Goal: Task Accomplishment & Management: Complete application form

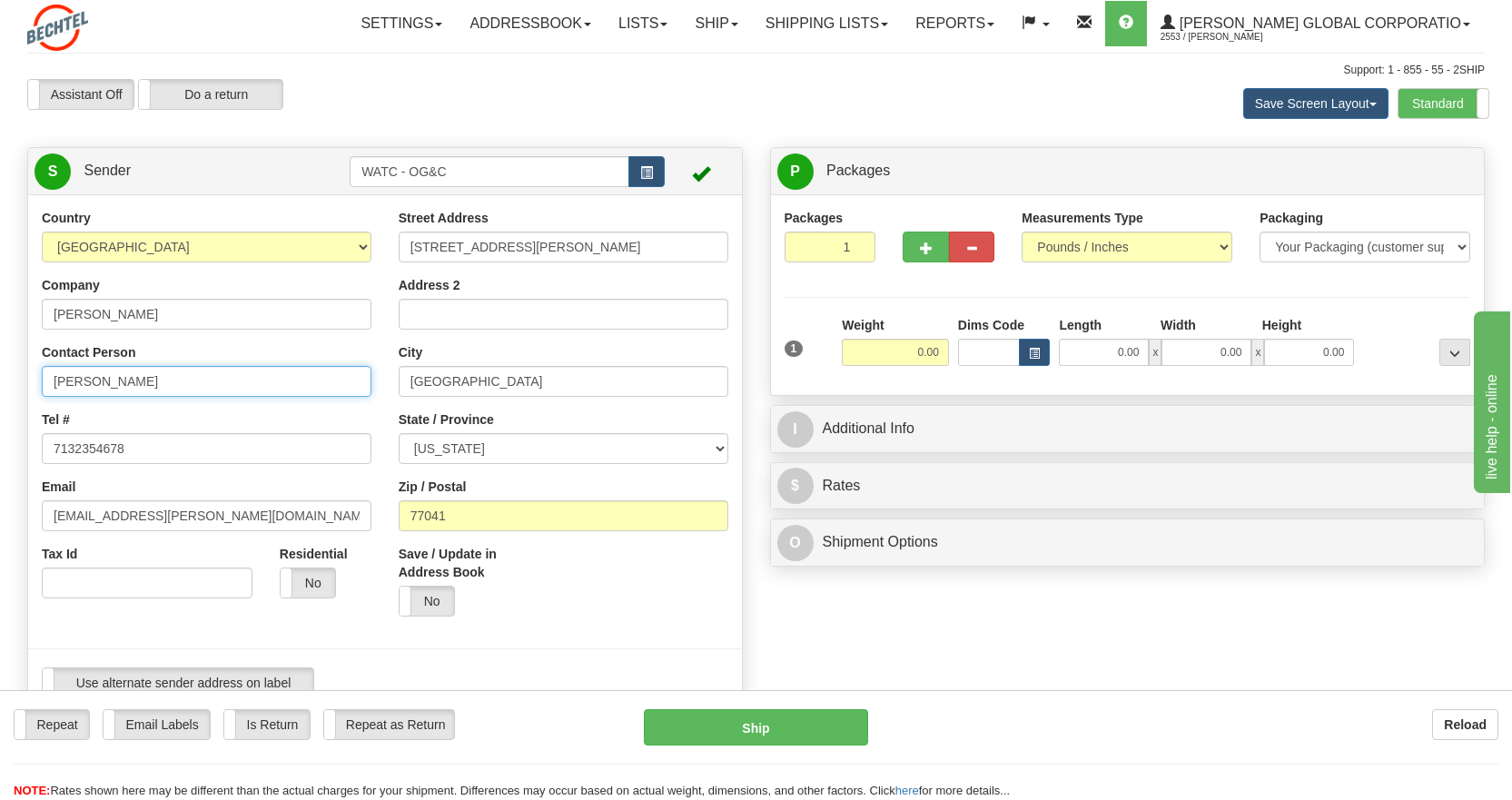
drag, startPoint x: 179, startPoint y: 382, endPoint x: 16, endPoint y: 370, distance: 163.4
click at [28, 370] on div "Country [GEOGRAPHIC_DATA] [GEOGRAPHIC_DATA] [GEOGRAPHIC_DATA] [GEOGRAPHIC_DATA]…" at bounding box center [385, 460] width 714 height 503
type input "[PERSON_NAME]"
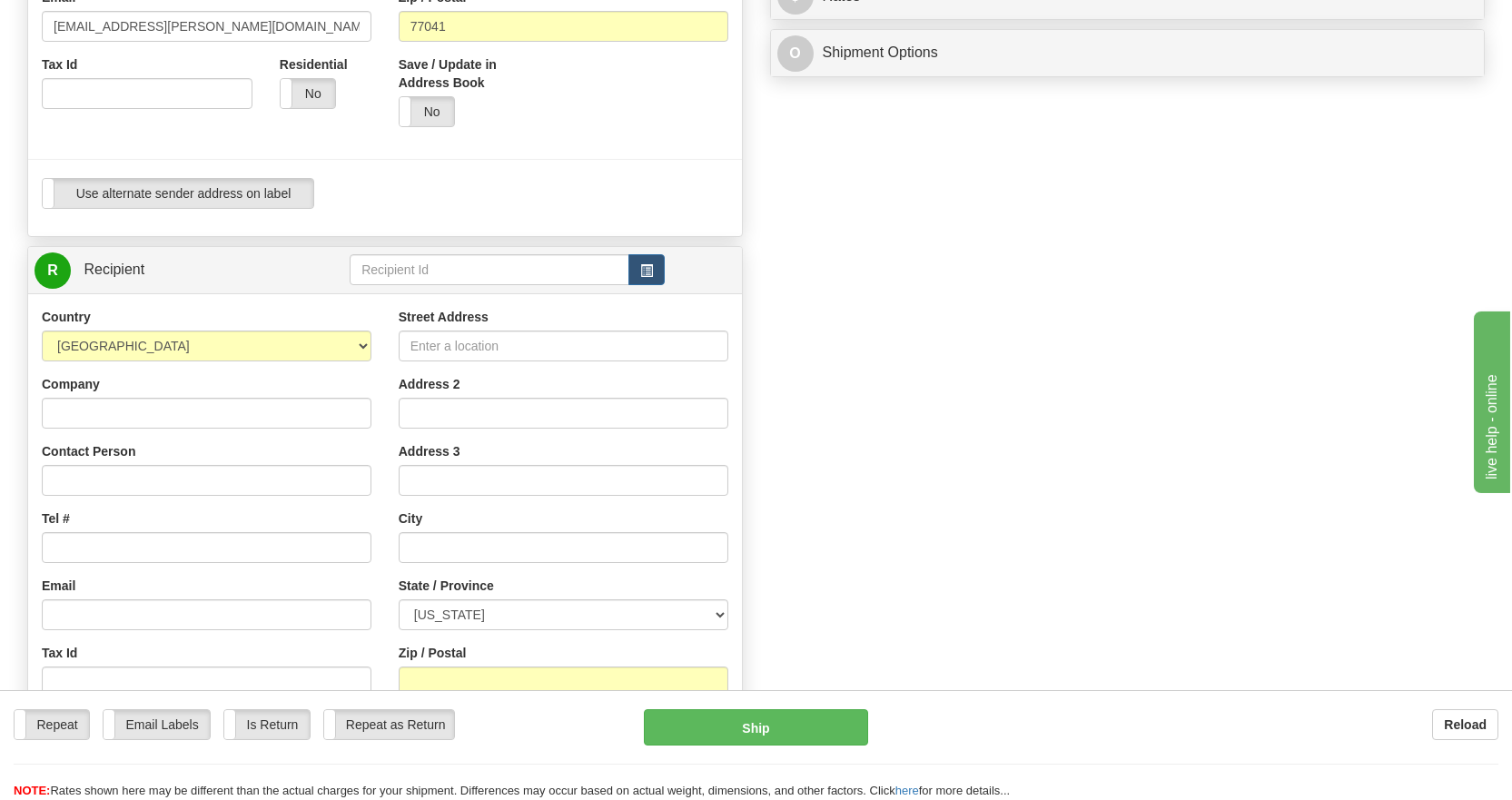
scroll to position [498, 0]
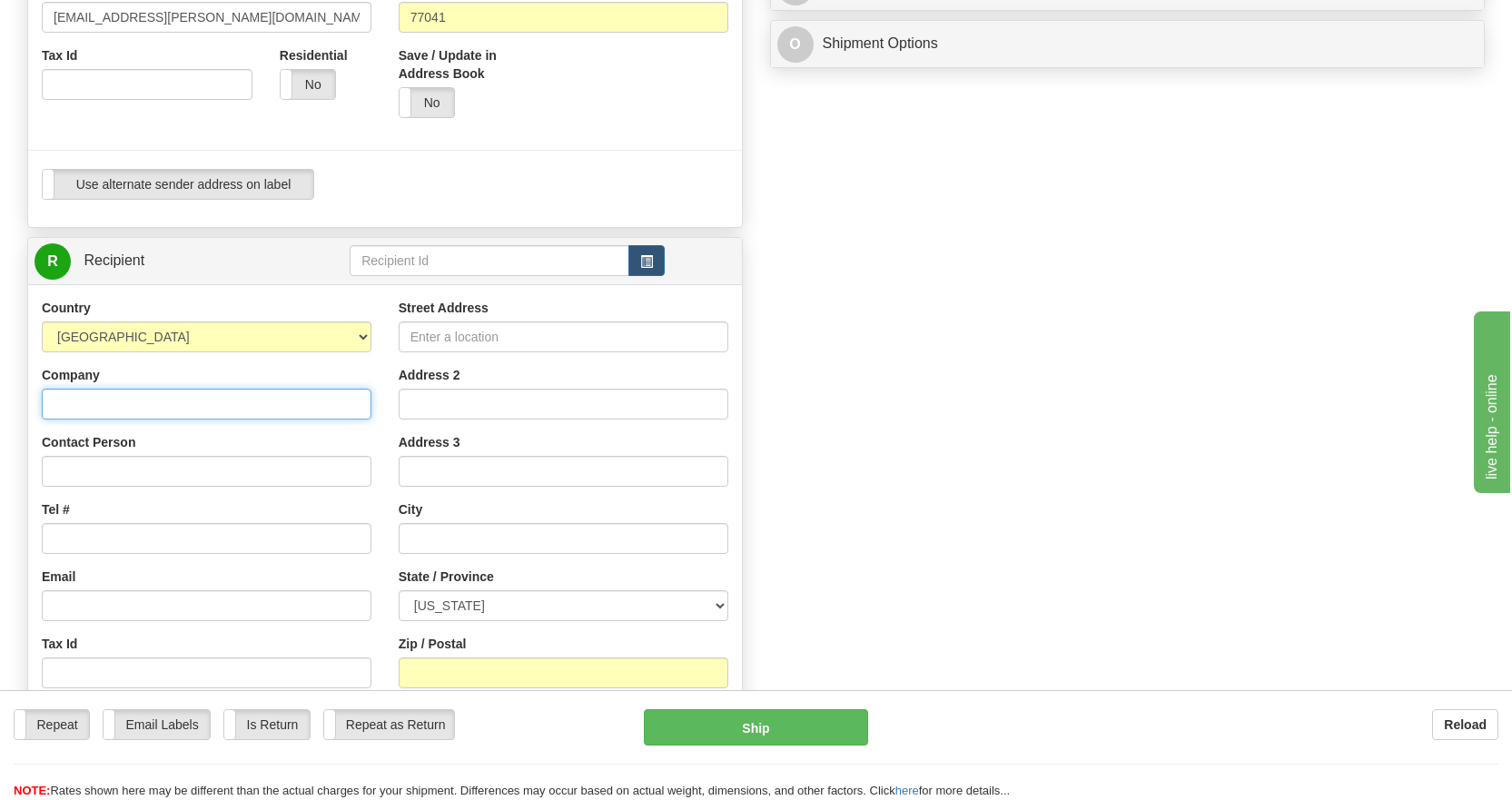
click at [108, 401] on input "Company" at bounding box center [207, 404] width 330 height 31
type input "[PERSON_NAME] Corp"
click at [79, 464] on input "Contact Person" at bounding box center [207, 471] width 330 height 31
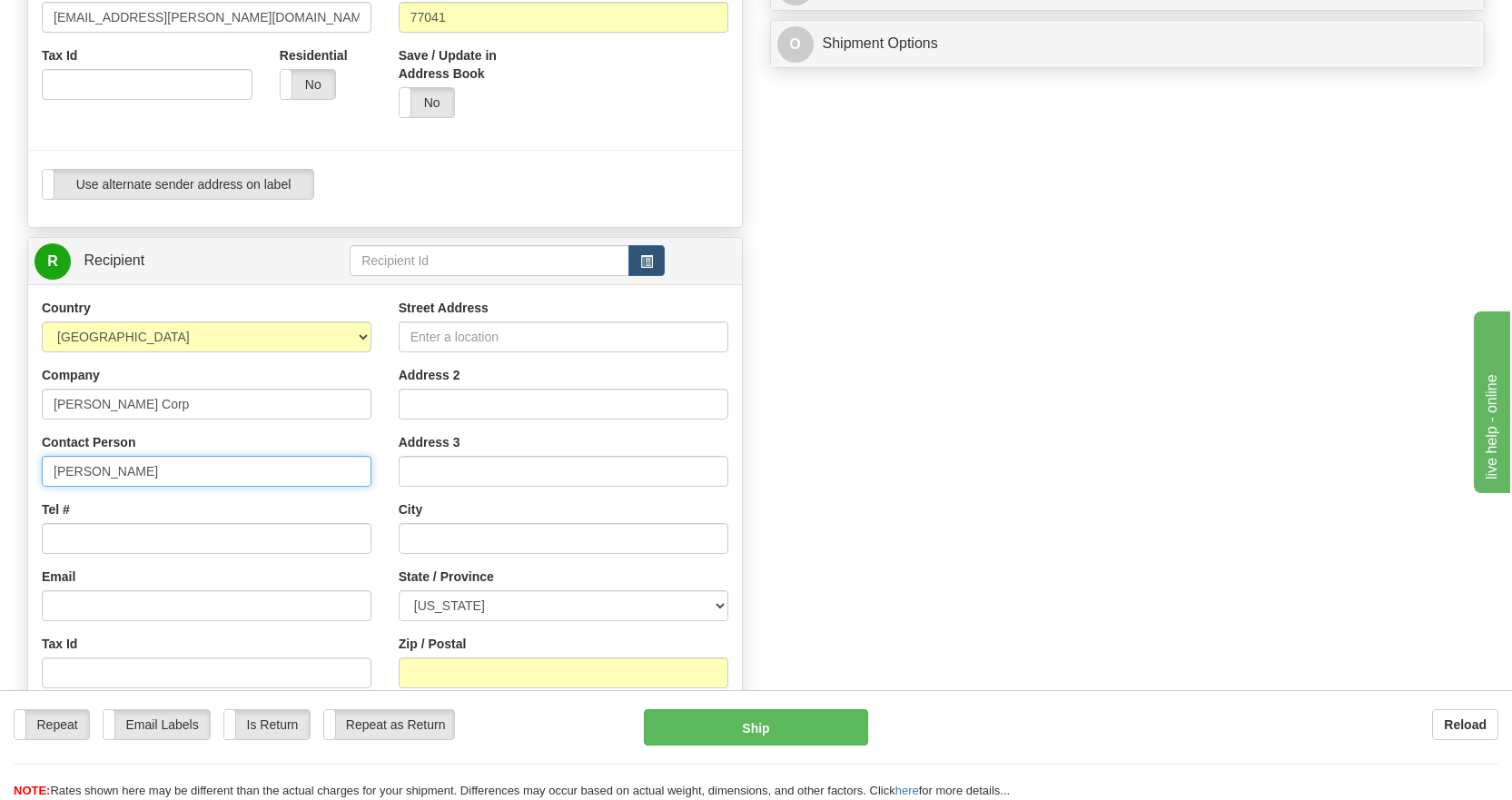
type input "[PERSON_NAME]"
click at [87, 536] on input "Tel #" at bounding box center [207, 538] width 330 height 31
type input "8593589177"
click at [65, 602] on input "Email" at bounding box center [207, 605] width 330 height 31
type input "[EMAIL_ADDRESS][DOMAIN_NAME]"
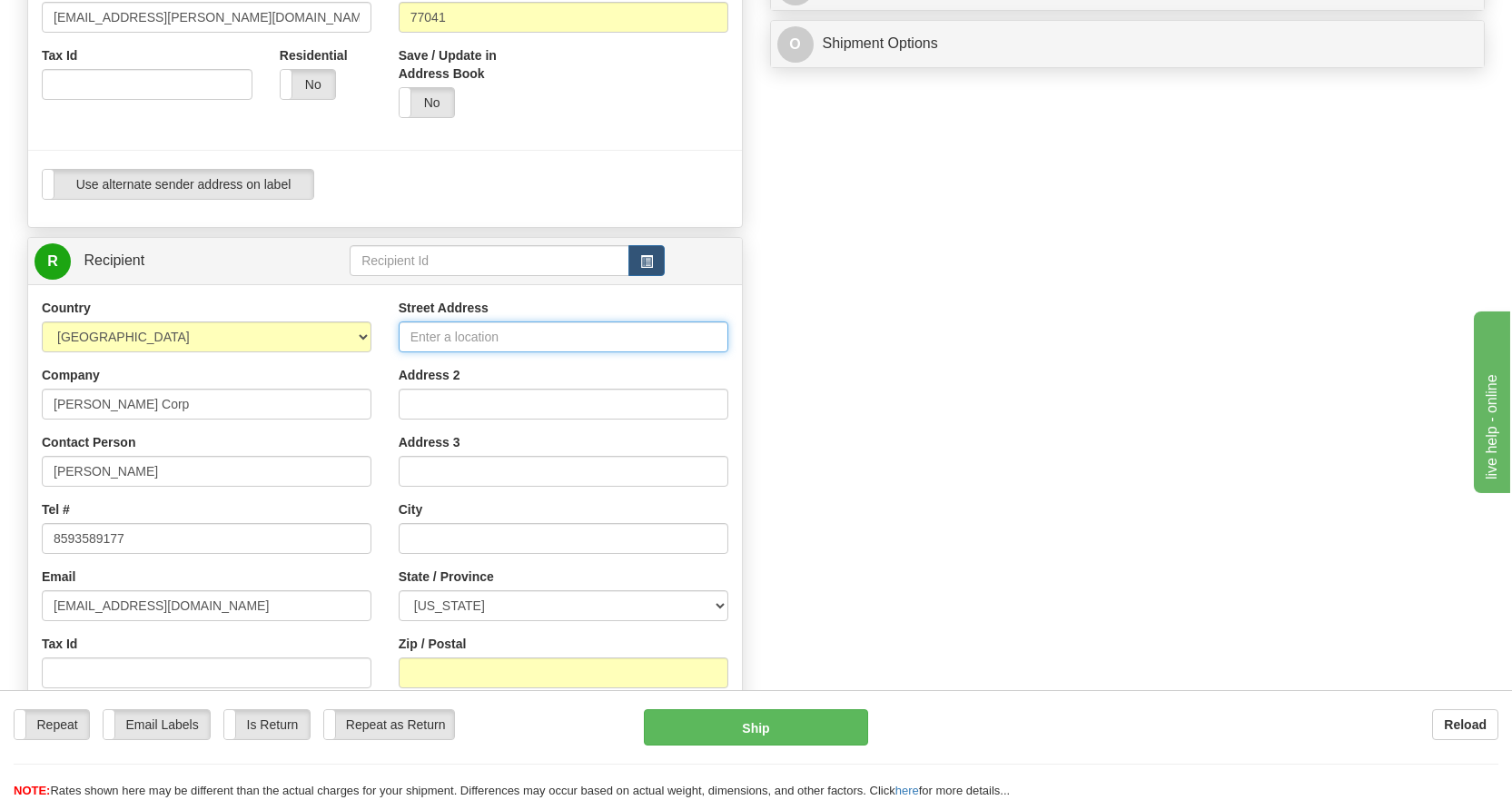
click at [430, 333] on input "Street Address" at bounding box center [563, 336] width 330 height 31
type input "[STREET_ADDRESS]"
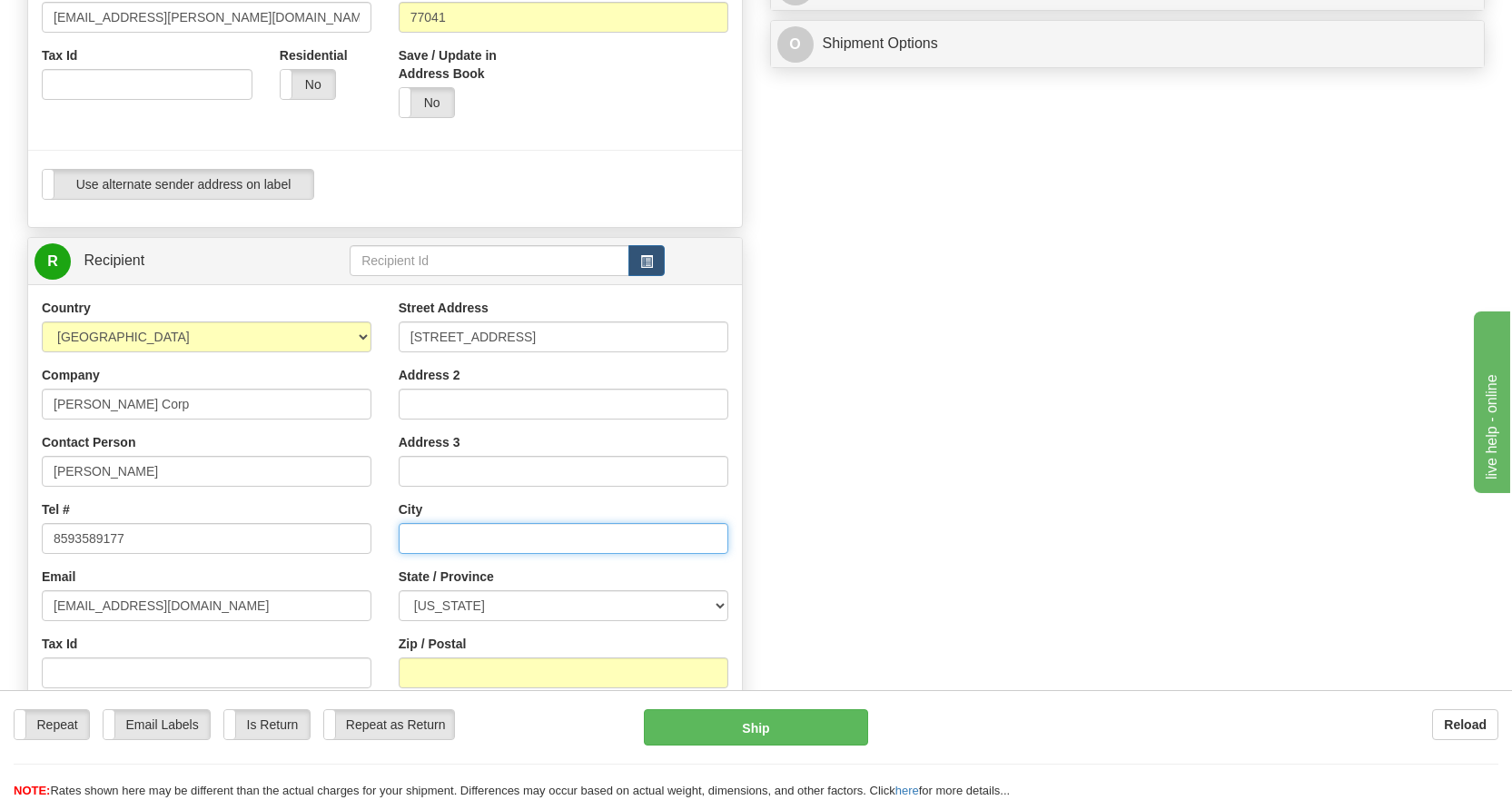
click at [437, 538] on input "text" at bounding box center [563, 538] width 330 height 31
type input "Reston"
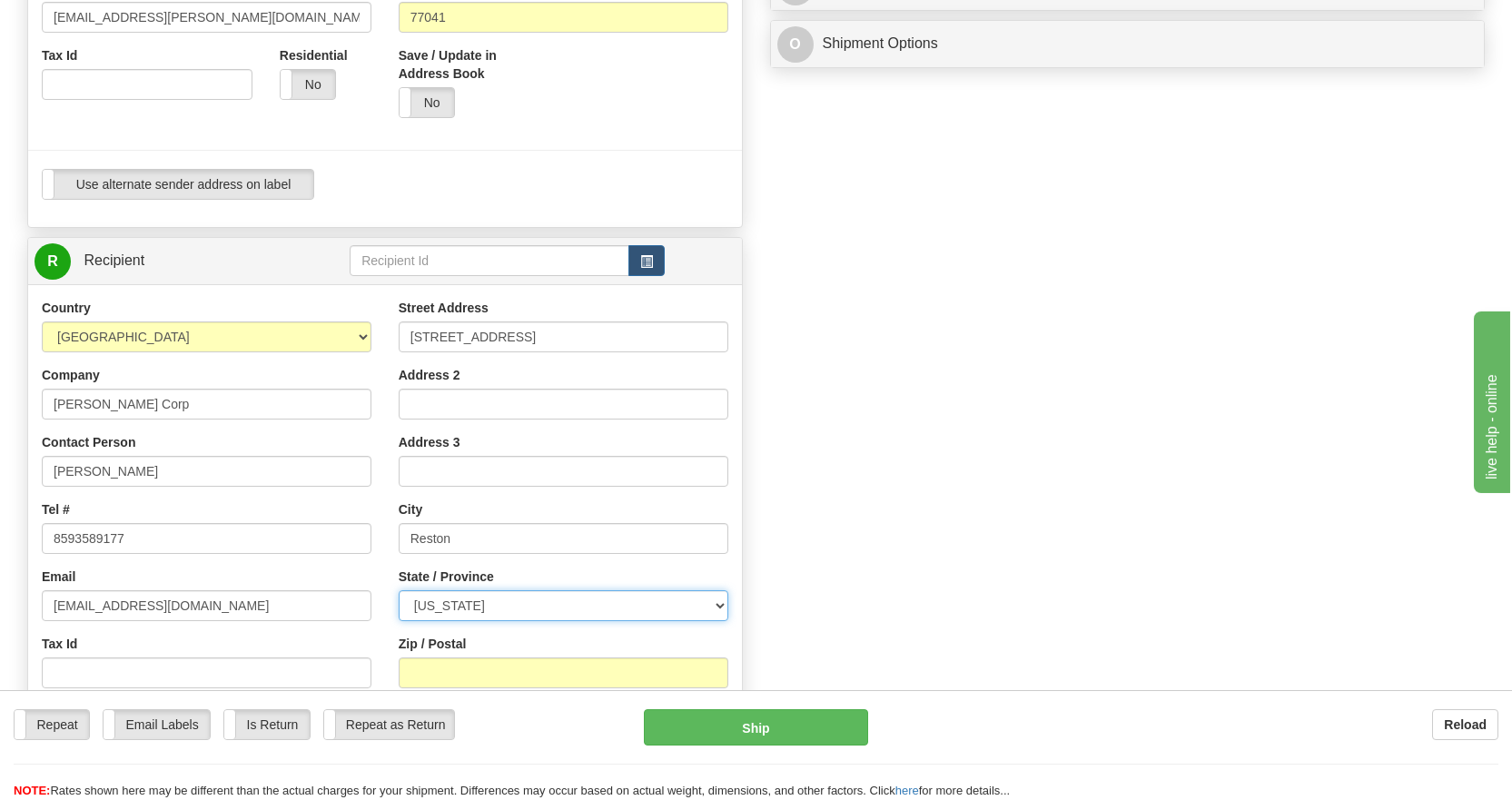
click at [725, 605] on select "[US_STATE] [US_STATE] [US_STATE] [US_STATE] Armed Forces America Armed Forces E…" at bounding box center [563, 605] width 330 height 31
select select "VA"
click at [398, 590] on select "[US_STATE] [US_STATE] [US_STATE] [US_STATE] Armed Forces America Armed Forces E…" at bounding box center [563, 605] width 330 height 31
click at [432, 669] on input "Zip / Postal" at bounding box center [563, 672] width 330 height 31
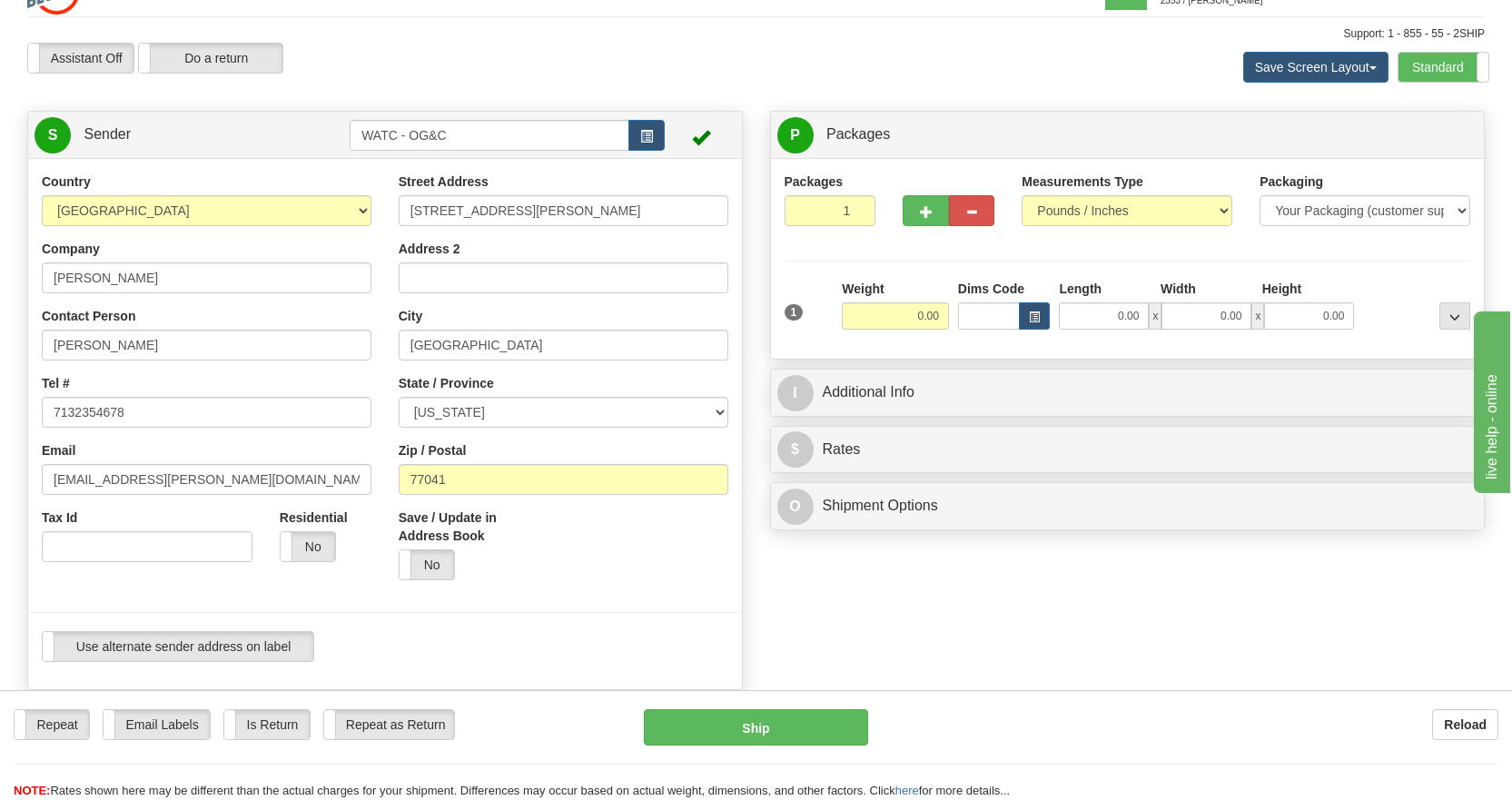
scroll to position [0, 0]
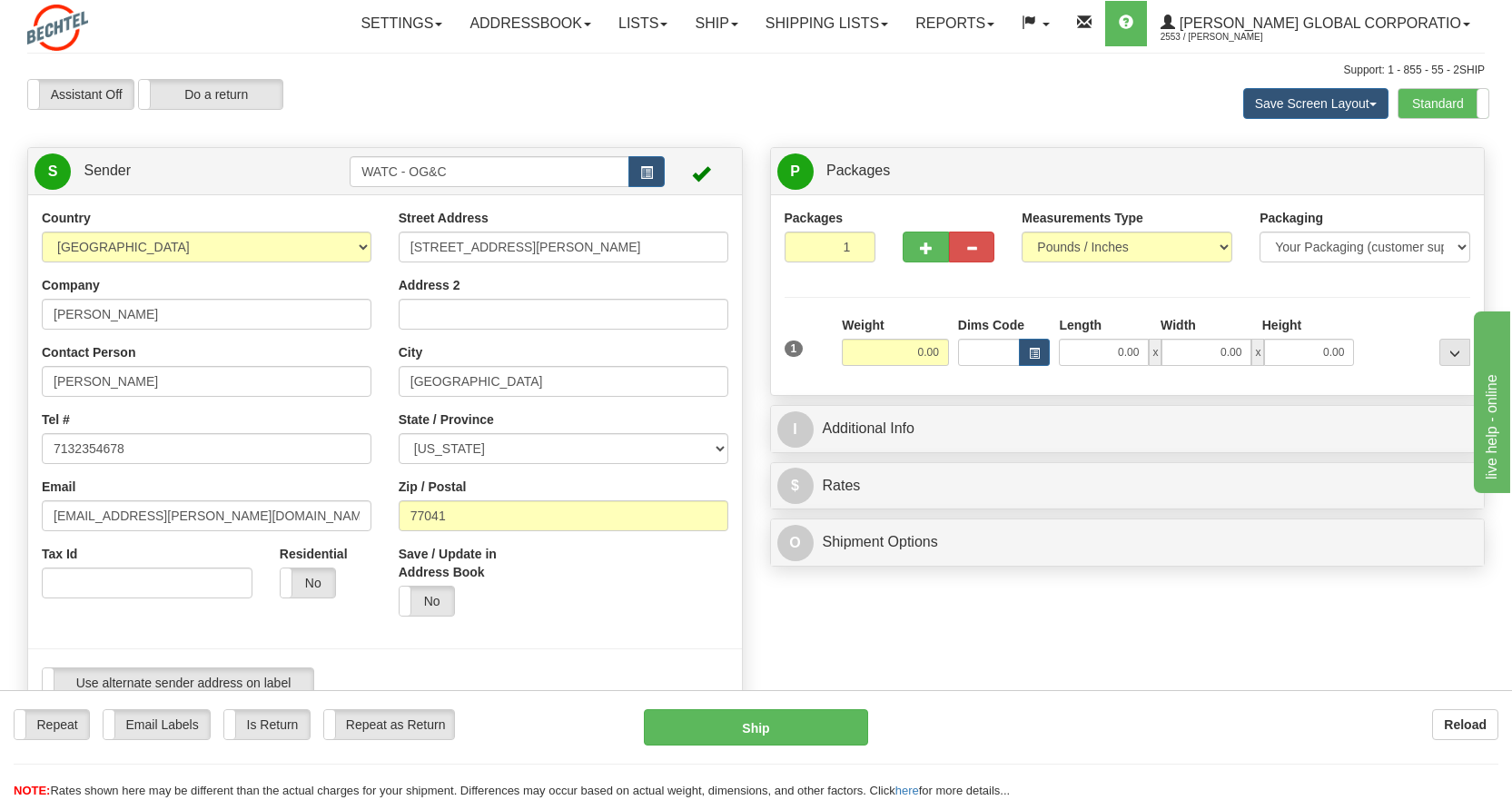
type input "20190"
click at [919, 353] on input "0.00" at bounding box center [895, 351] width 108 height 27
type input "14.00"
click at [1102, 347] on input "0.00" at bounding box center [1104, 351] width 90 height 27
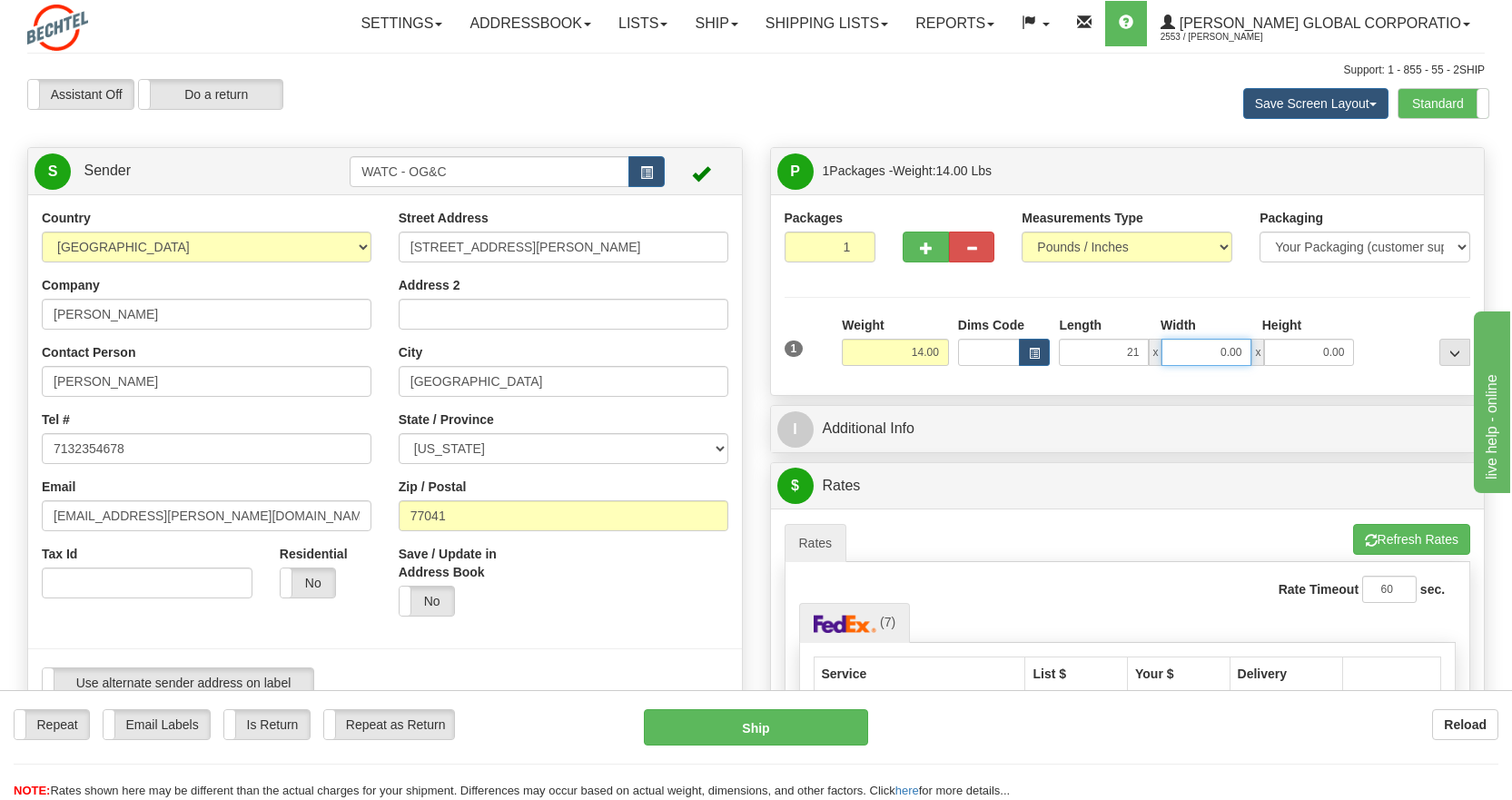
type input "21.00"
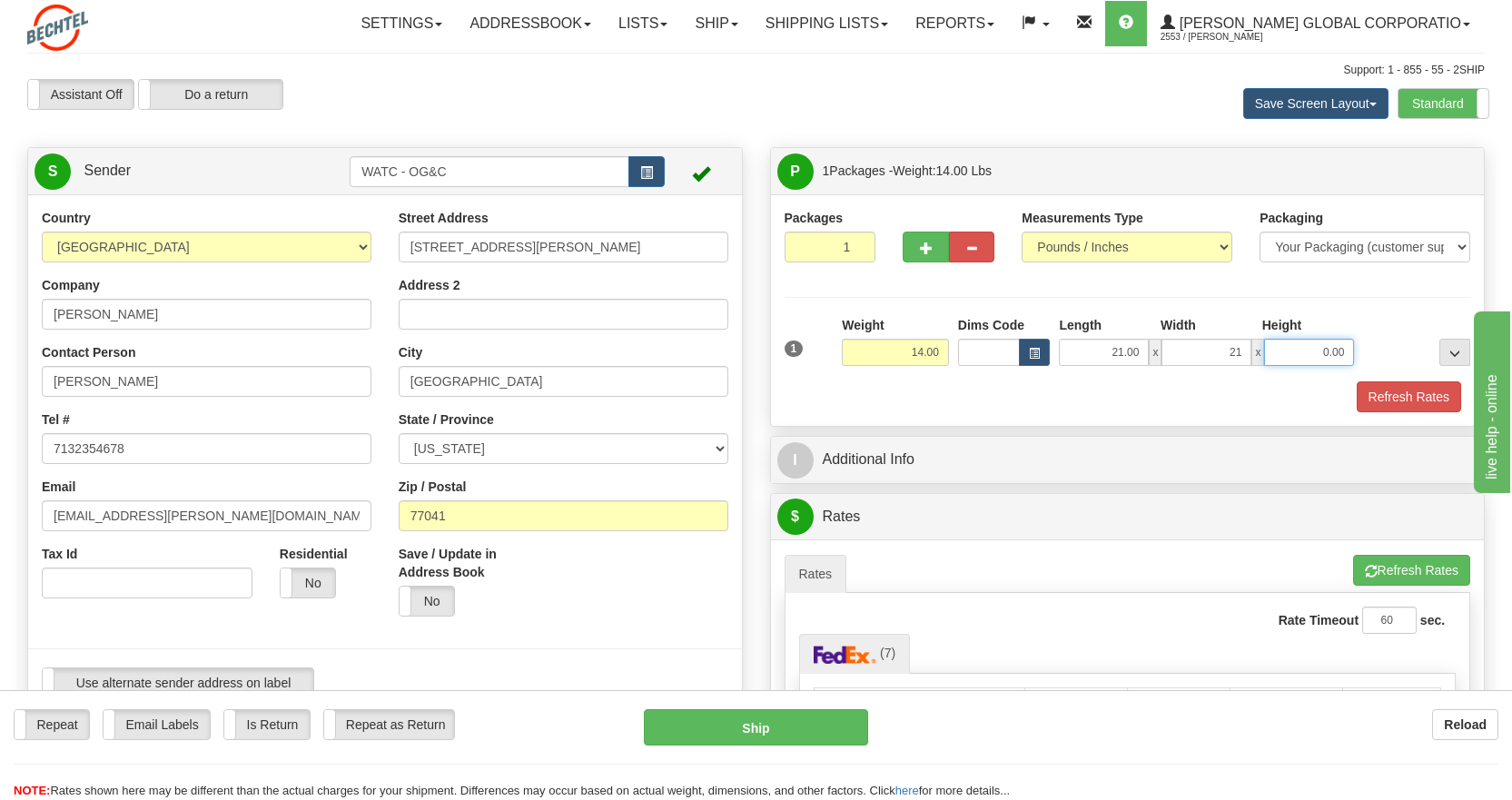
type input "21.00"
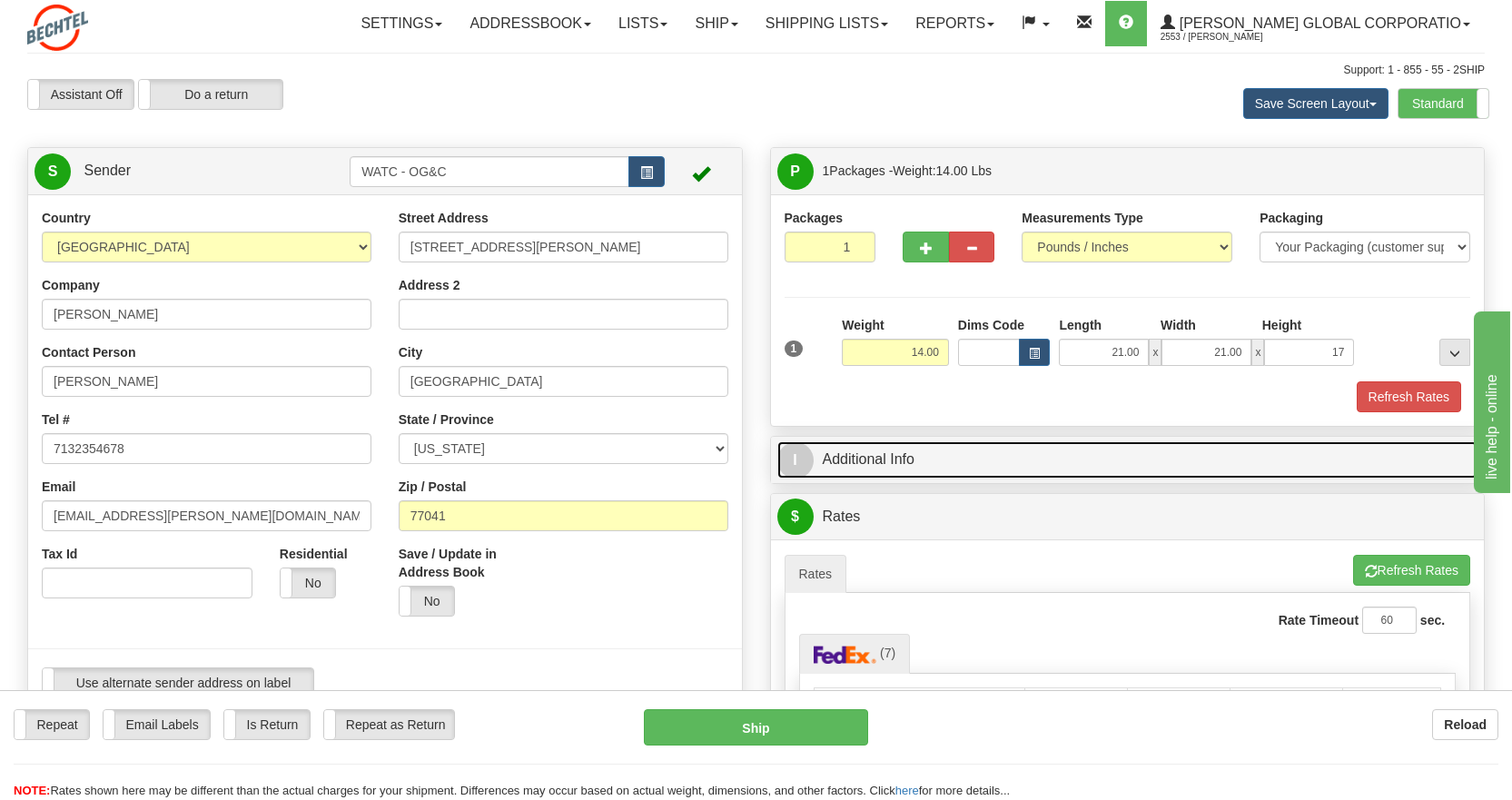
type input "17.00"
click at [798, 456] on span "I" at bounding box center [796, 460] width 36 height 36
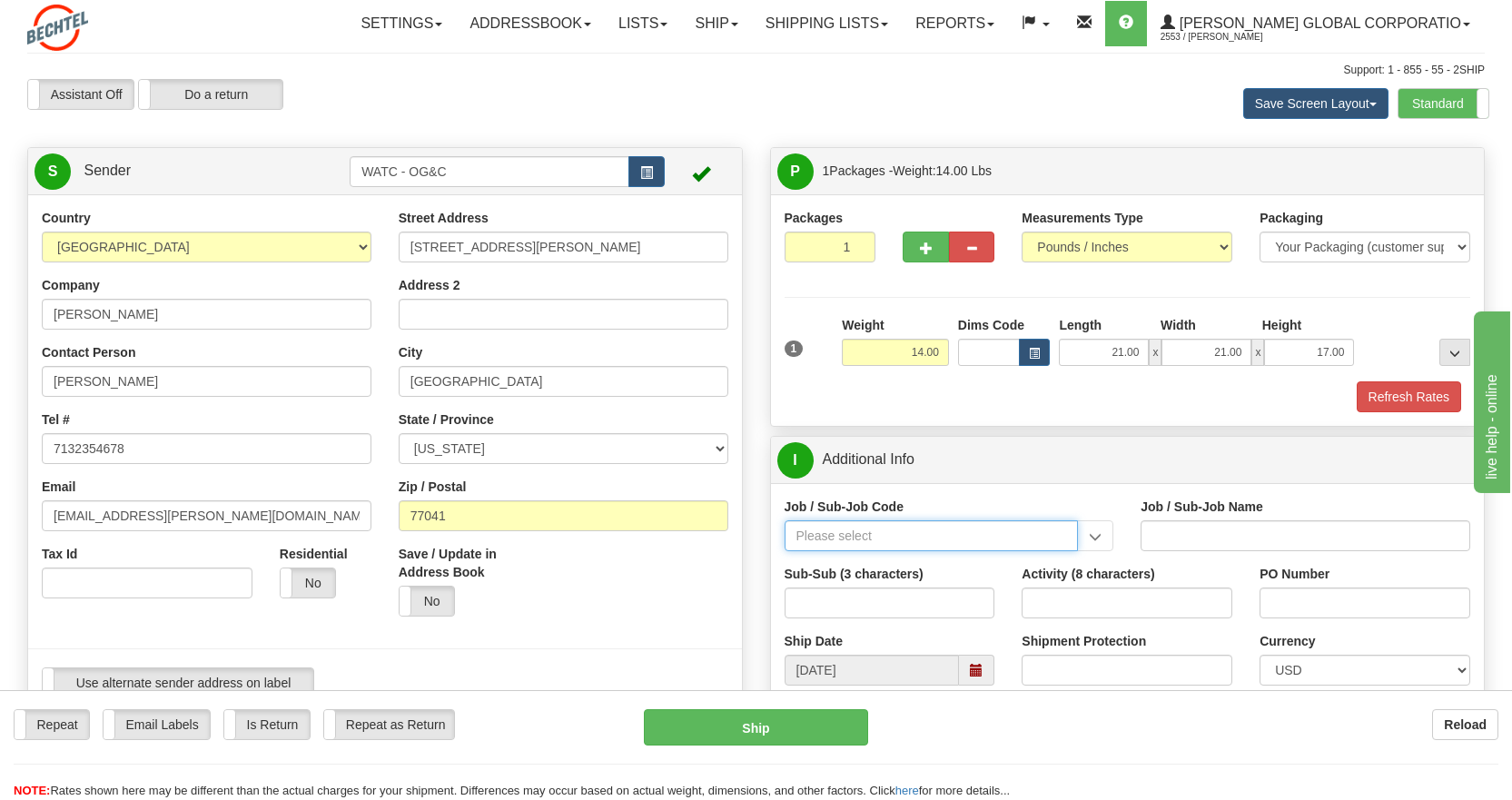
click at [818, 533] on input "Job / Sub-Job Code" at bounding box center [931, 536] width 295 height 31
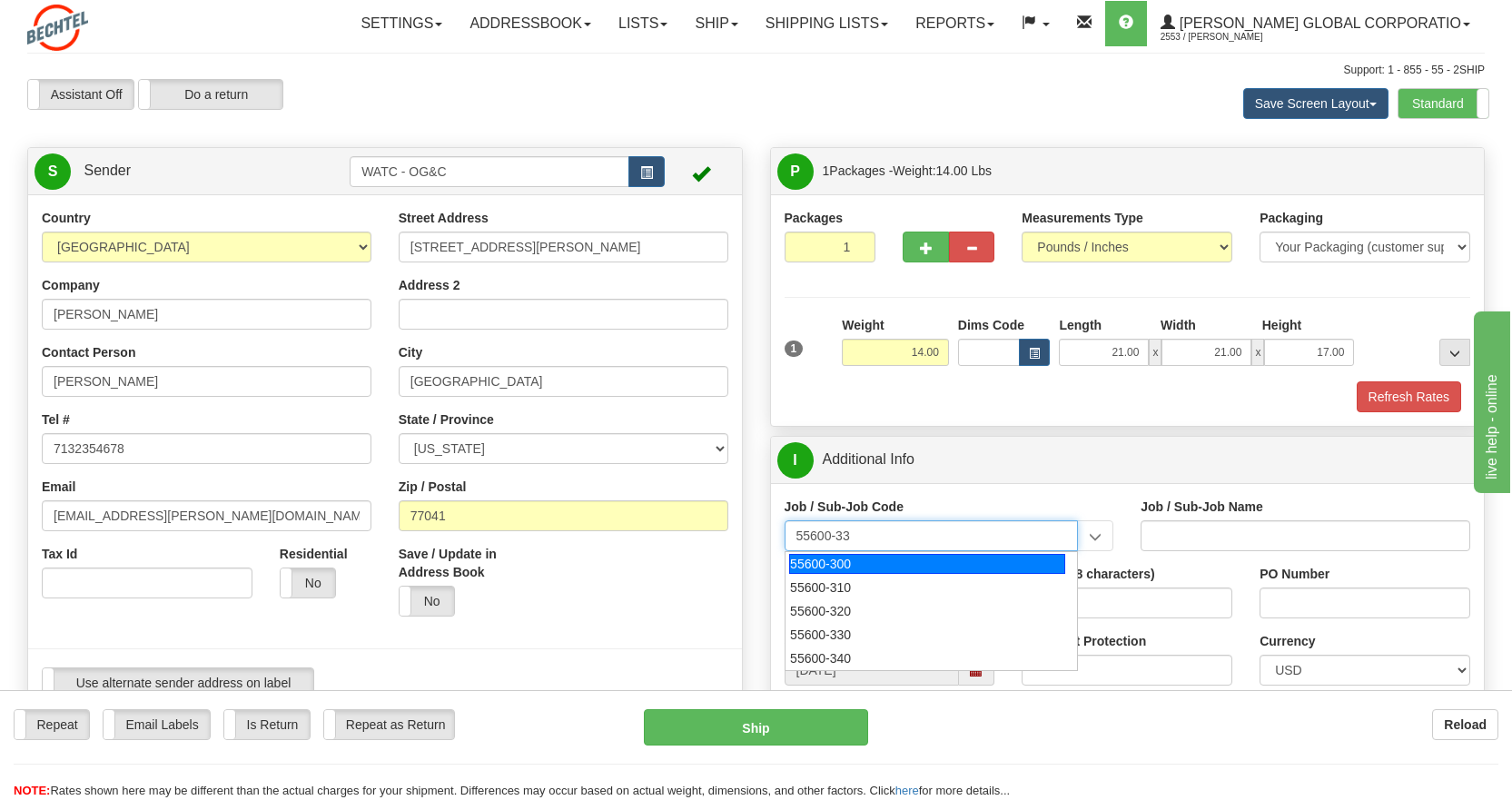
type input "55600-330"
click at [833, 563] on div "55600-330" at bounding box center [927, 564] width 276 height 20
type input "WELDING AND APPLIED TECHNOLOGY CENTER - APPLIED TE"
type input "55600-330"
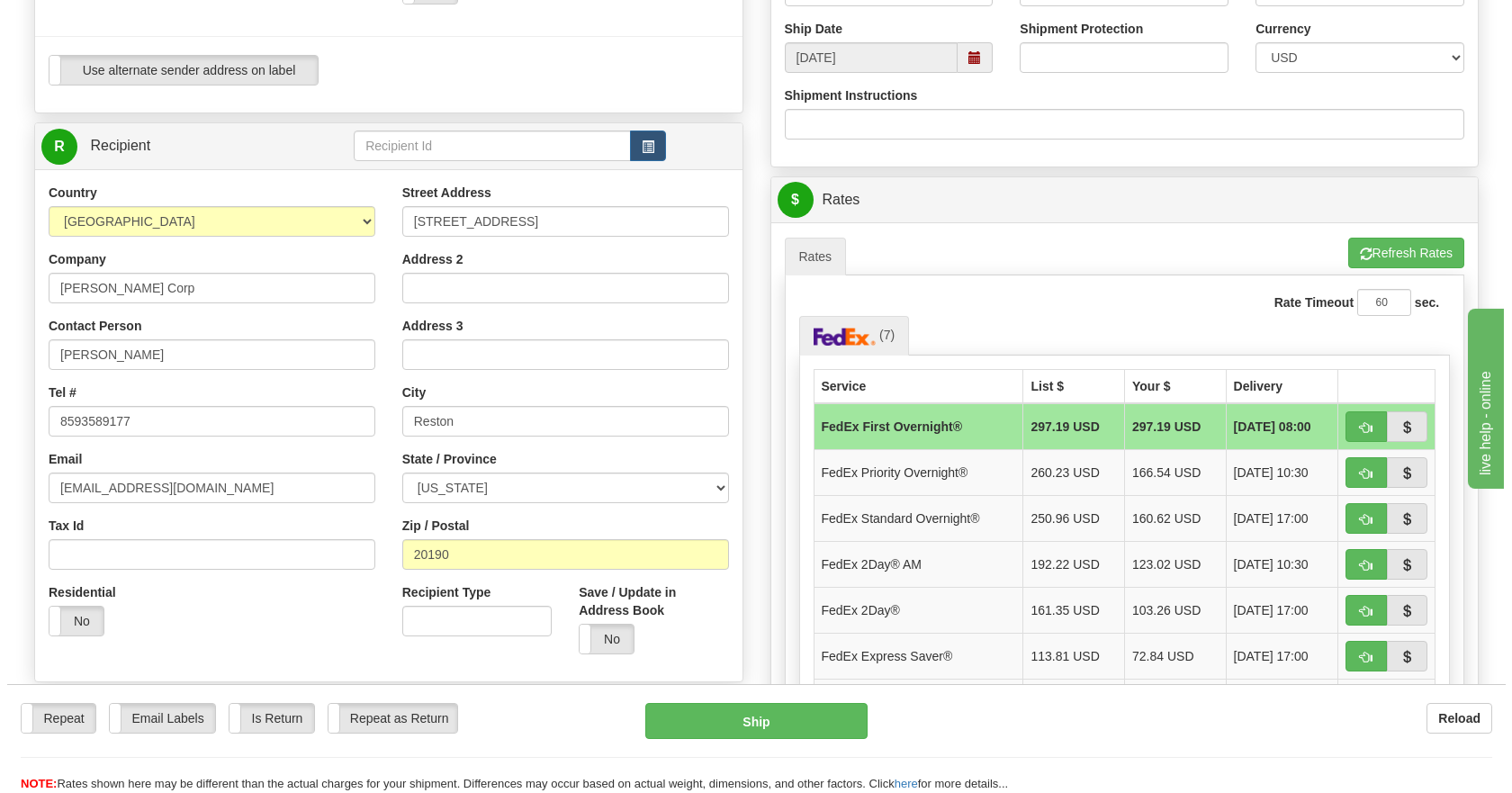
scroll to position [618, 0]
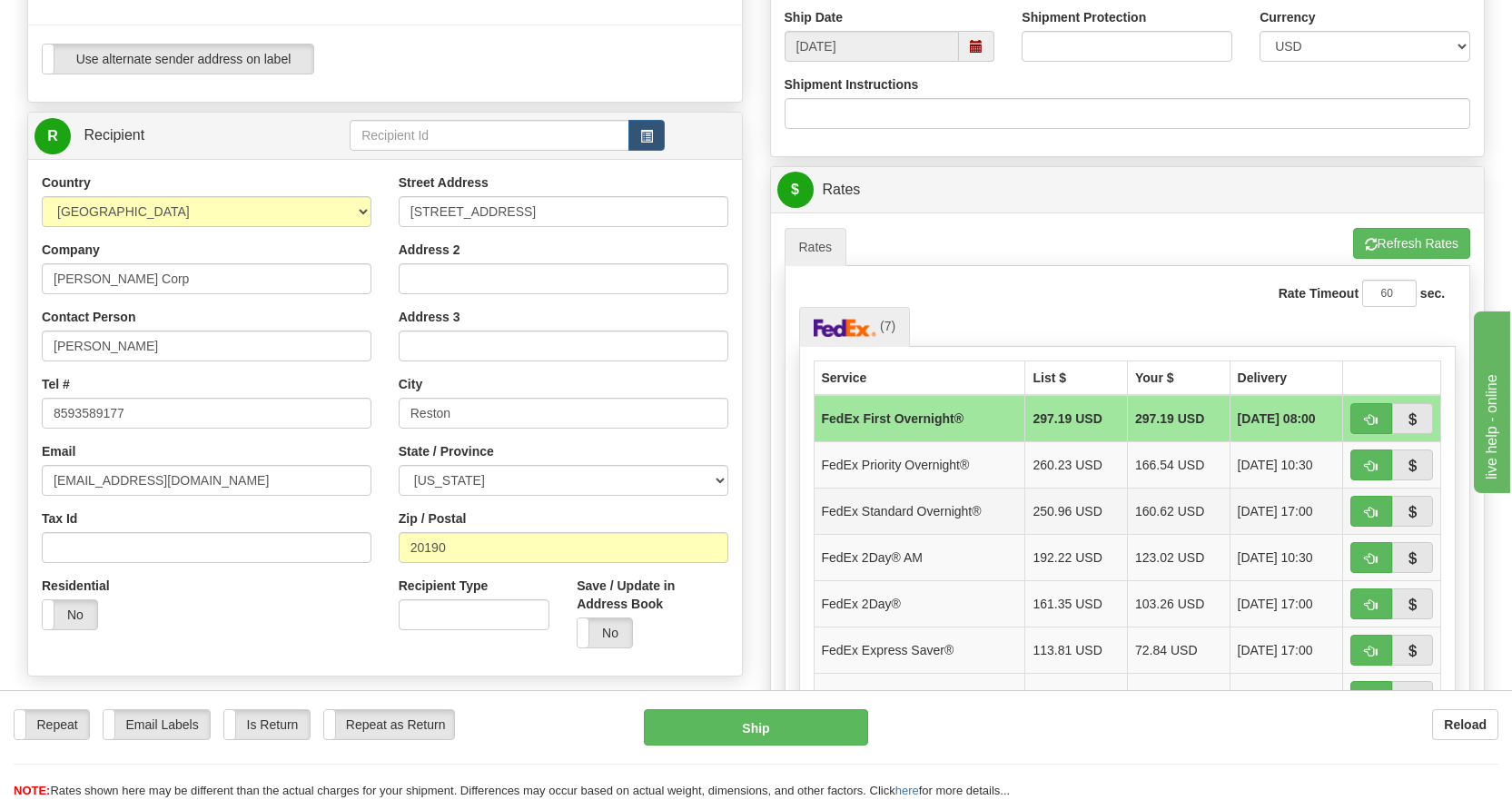
click at [1166, 507] on td "160.62 USD" at bounding box center [1179, 511] width 103 height 47
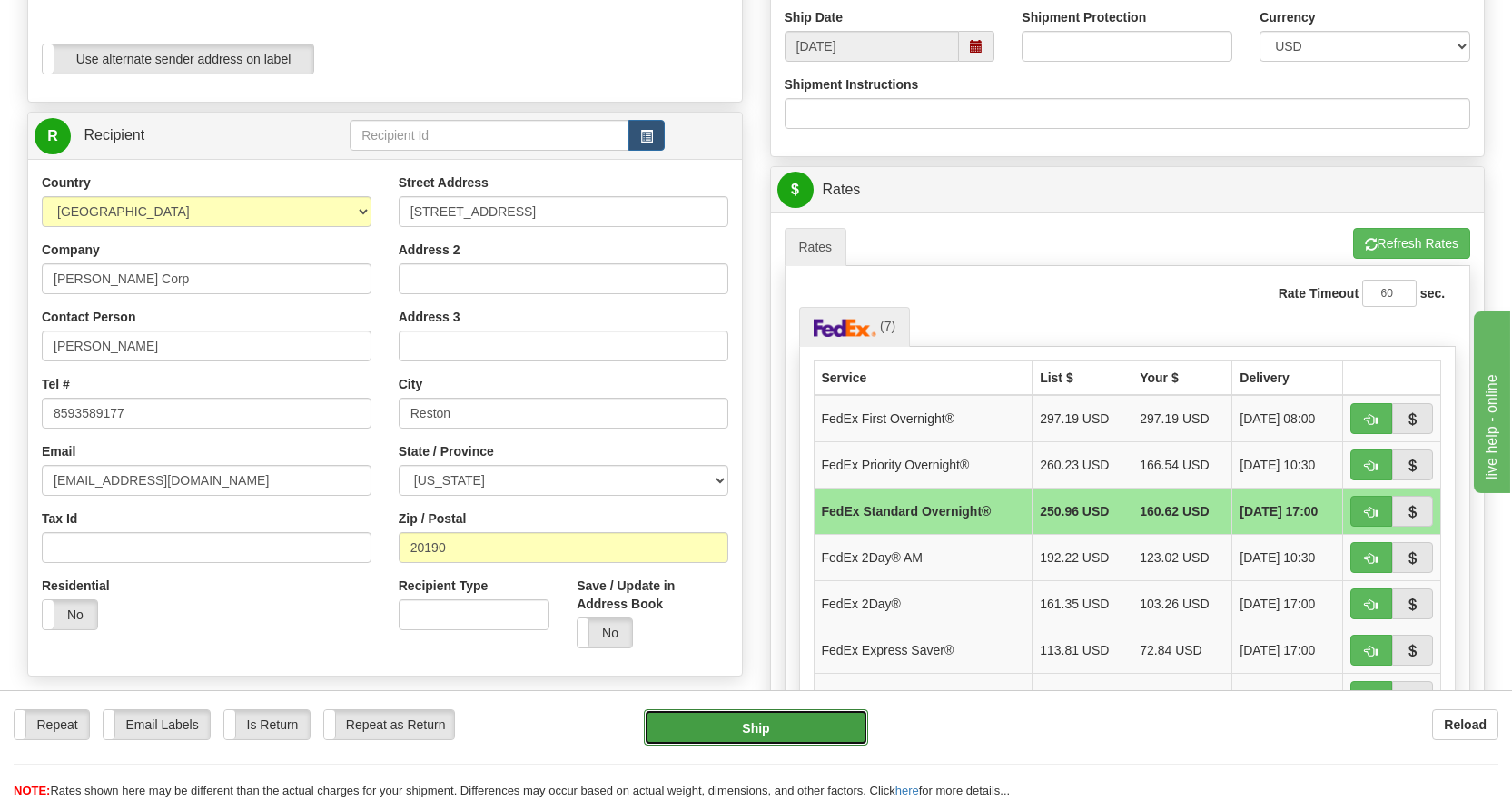
click at [743, 722] on button "Ship" at bounding box center [756, 727] width 224 height 36
type input "05"
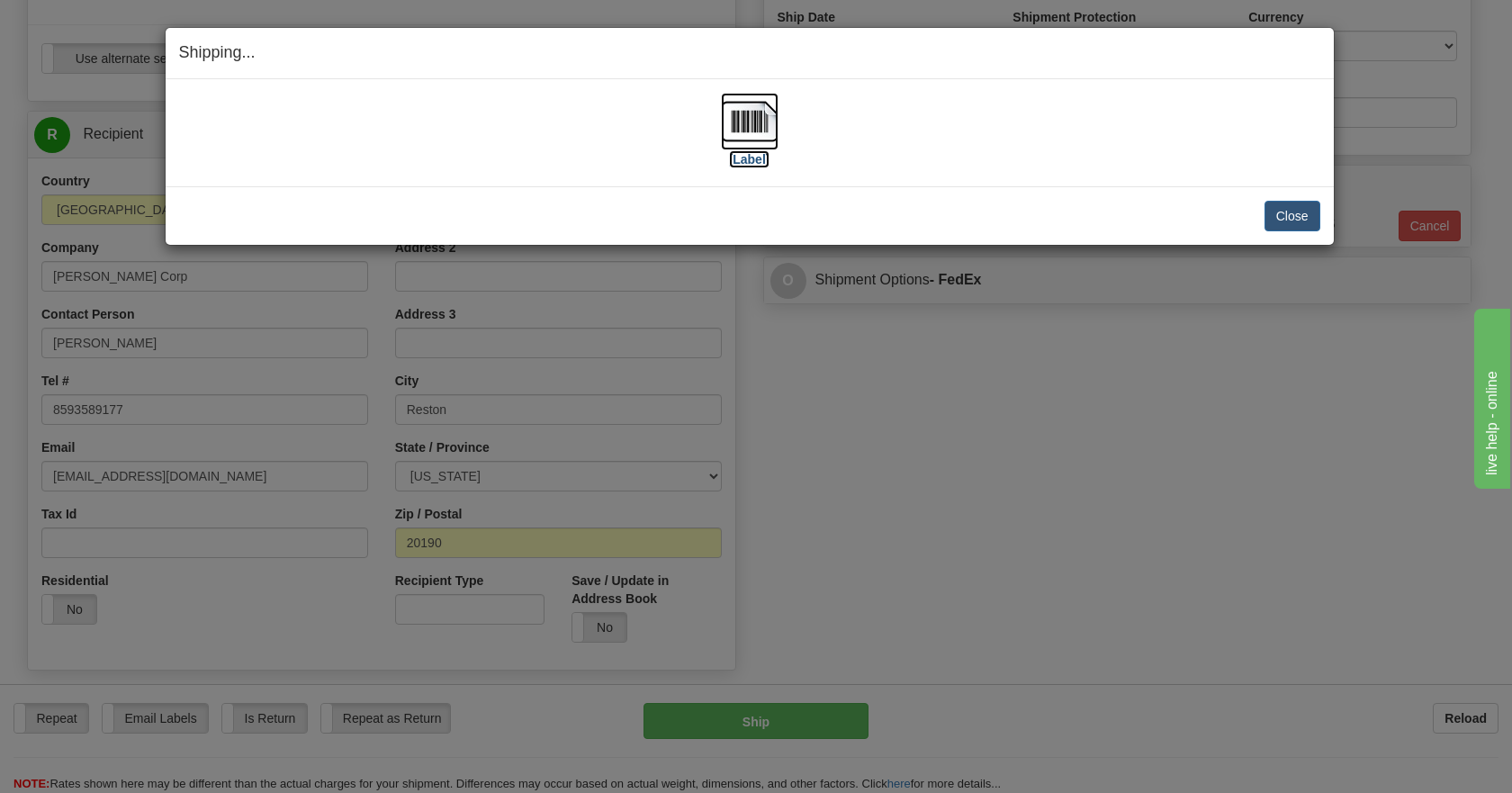
click at [740, 124] on img at bounding box center [750, 121] width 57 height 57
